Goal: Find specific page/section: Find specific page/section

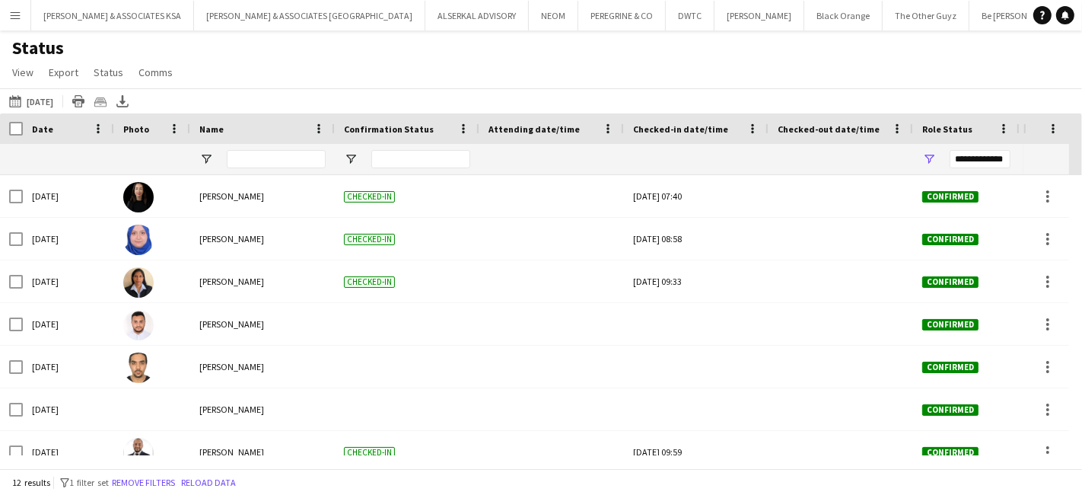
scroll to position [104, 0]
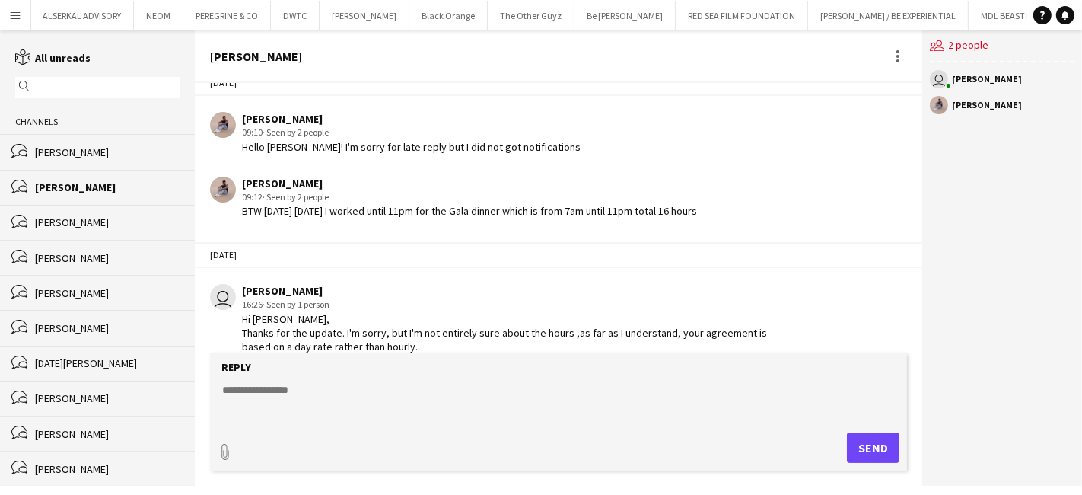
scroll to position [527, 0]
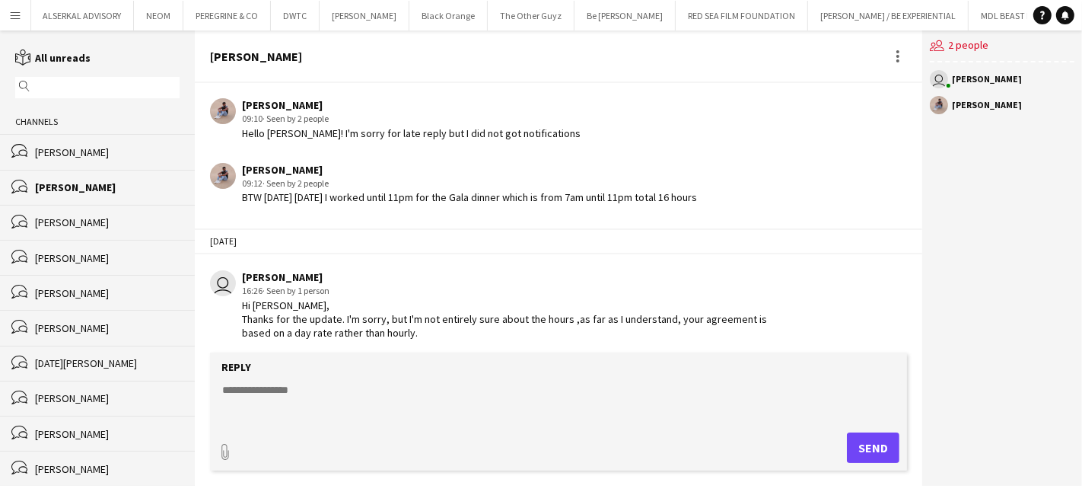
click at [14, 10] on app-icon "Menu" at bounding box center [15, 15] width 12 height 12
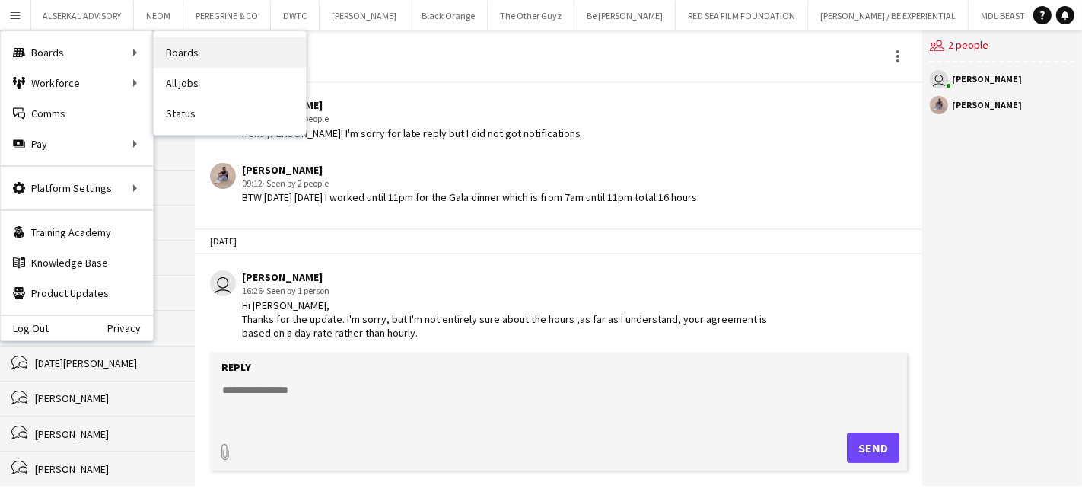
click at [187, 54] on link "Boards" at bounding box center [230, 52] width 152 height 30
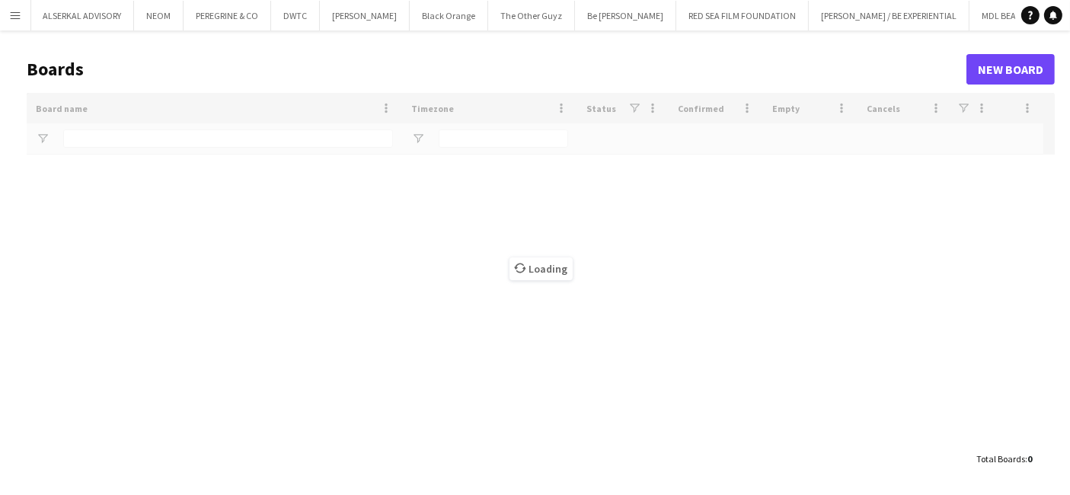
click at [14, 16] on app-icon "Menu" at bounding box center [15, 15] width 12 height 12
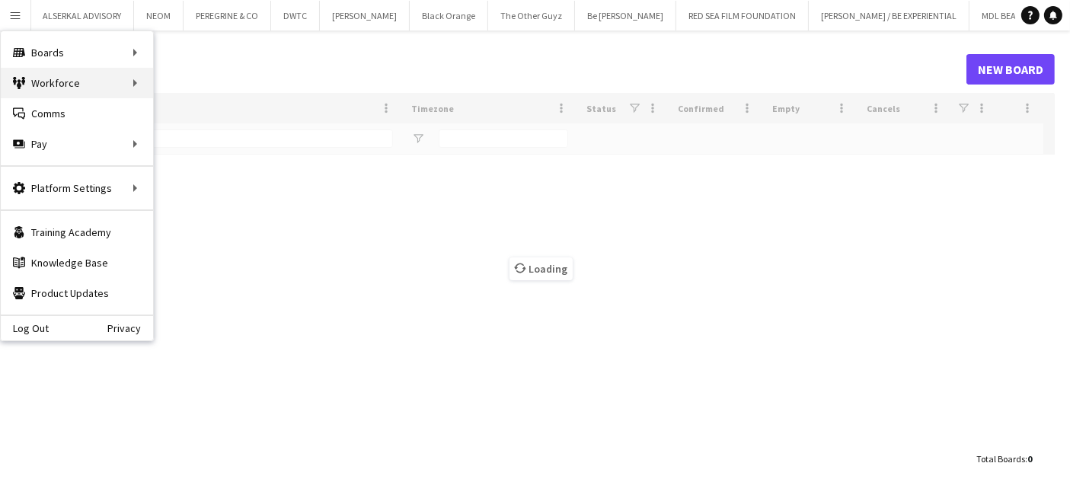
type input "*"
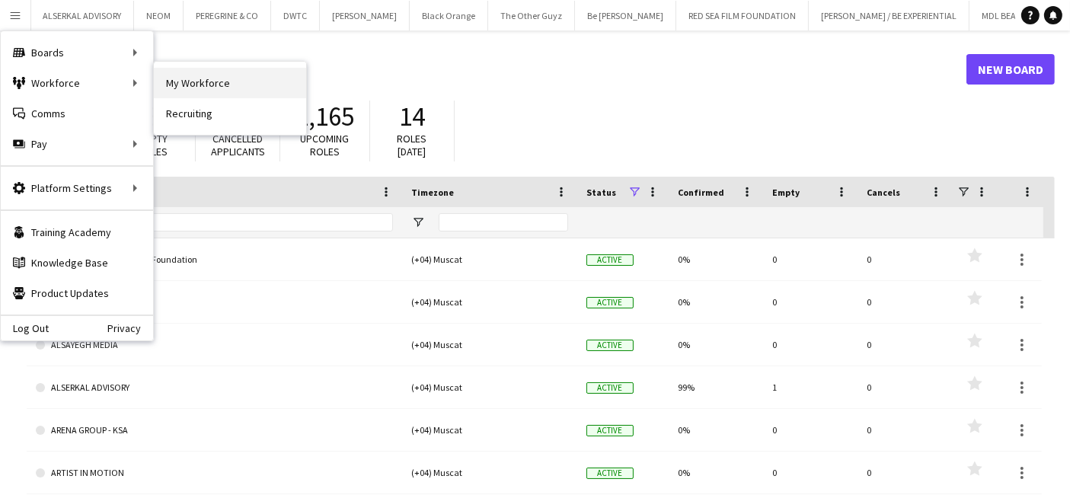
click at [262, 84] on link "My Workforce" at bounding box center [230, 83] width 152 height 30
